Goal: Navigation & Orientation: Go to known website

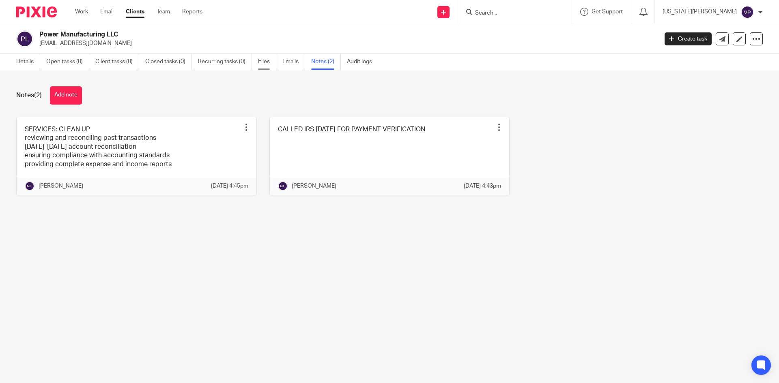
click at [263, 60] on link "Files" at bounding box center [267, 62] width 18 height 16
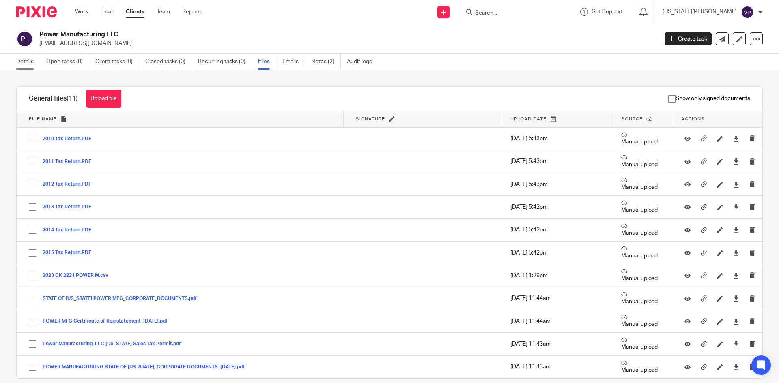
click at [20, 60] on link "Details" at bounding box center [28, 62] width 24 height 16
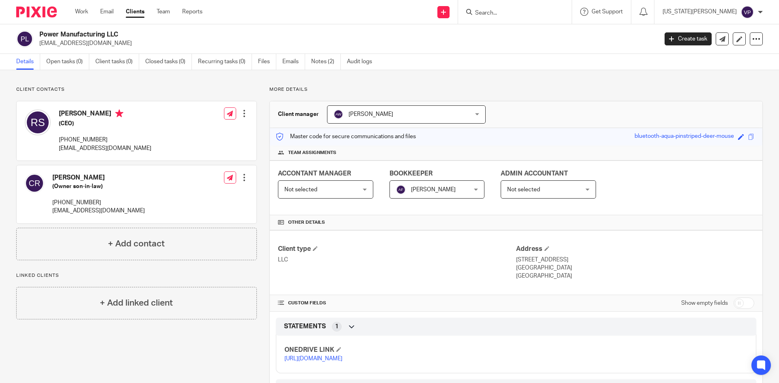
click at [342, 362] on link "https://ccfstaxes-my.sharepoint.com/:f:/g/personal/angie_ccfsbookkeeping_com/Ev…" at bounding box center [313, 359] width 58 height 6
click at [362, 363] on p "https://ccfstaxes-my.sharepoint.com/:f:/g/personal/angie_ccfsbookkeeping_com/Ev…" at bounding box center [400, 359] width 232 height 8
